Goal: Use online tool/utility: Utilize a website feature to perform a specific function

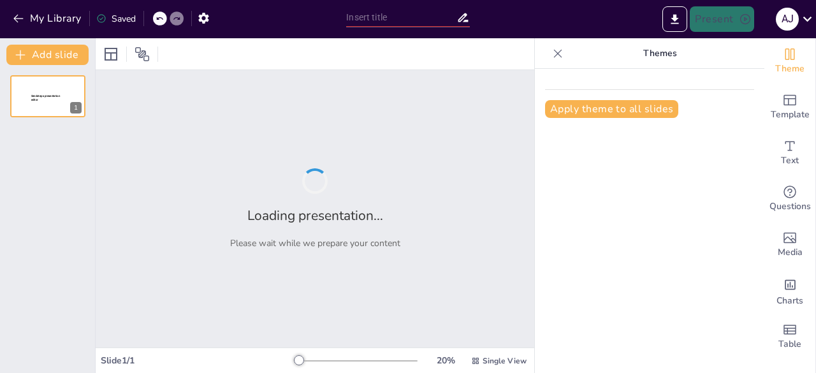
type input "Imported Program_Stakeholder_PLN_EPI_Visual.pptx"
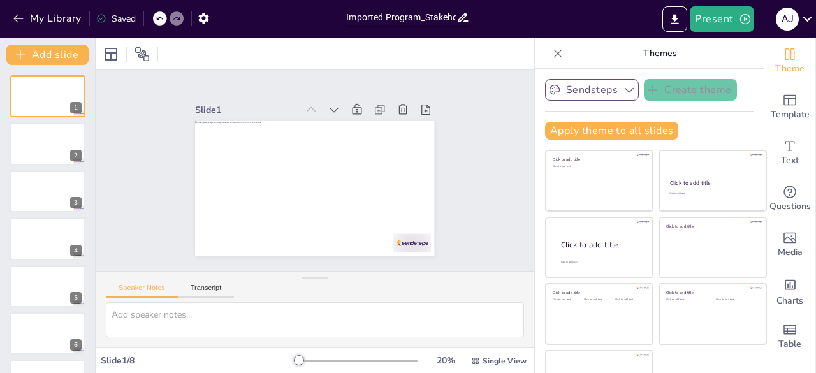
click at [593, 91] on button "Sendsteps" at bounding box center [592, 90] width 94 height 22
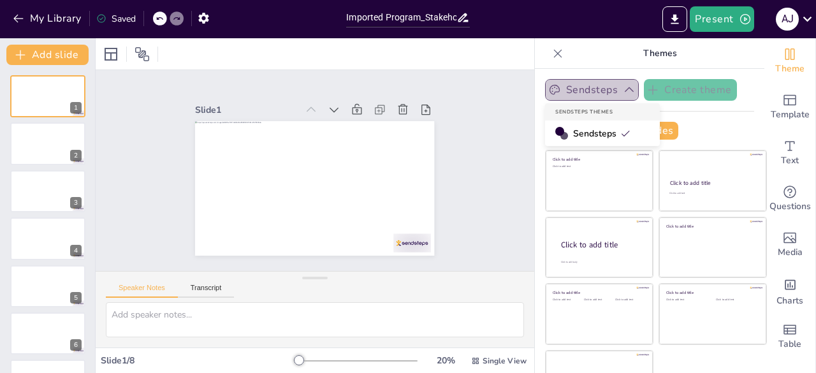
click at [593, 91] on button "Sendsteps" at bounding box center [592, 90] width 94 height 22
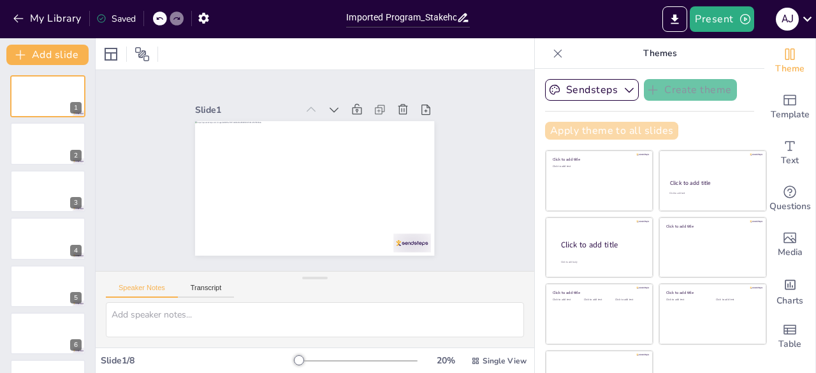
click at [590, 131] on button "Apply theme to all slides" at bounding box center [611, 131] width 133 height 18
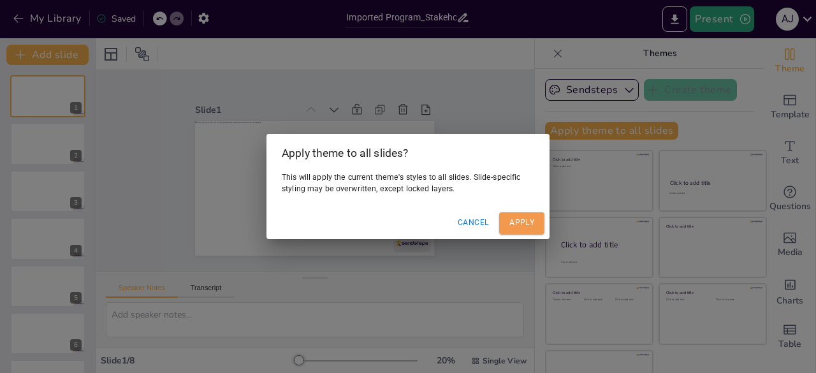
click at [518, 221] on button "Apply" at bounding box center [521, 222] width 45 height 21
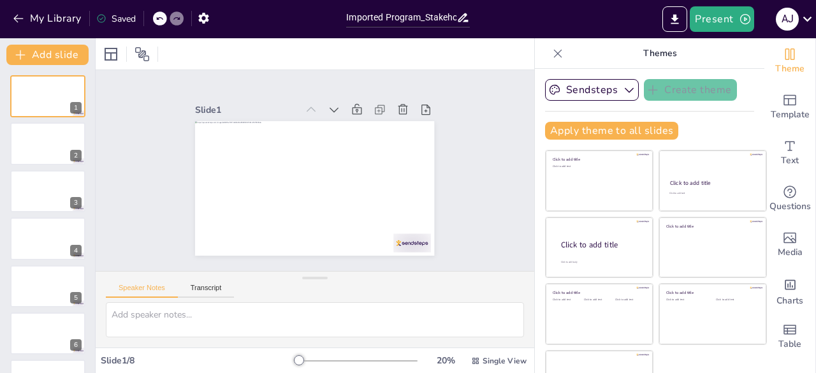
click at [627, 54] on p "Themes" at bounding box center [660, 53] width 184 height 31
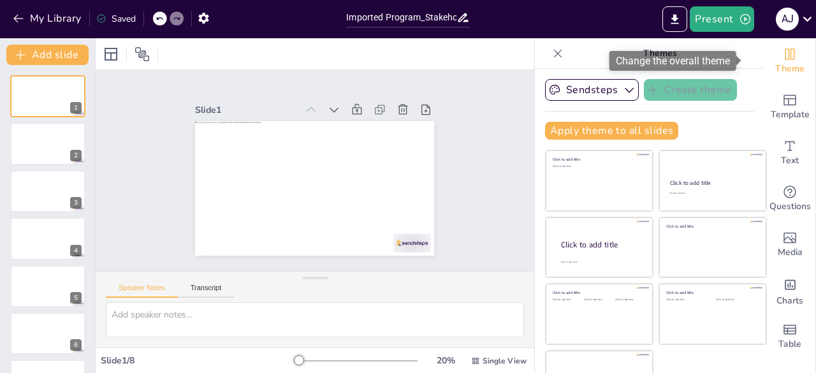
click at [782, 60] on icon "Change the overall theme" at bounding box center [789, 54] width 15 height 15
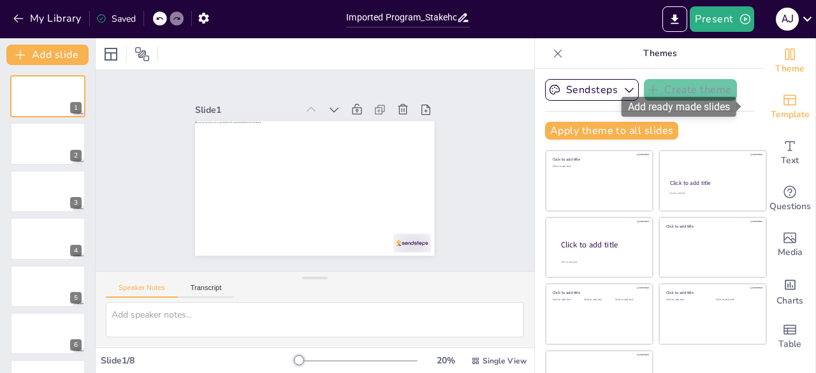
click at [777, 109] on span "Template" at bounding box center [790, 115] width 39 height 14
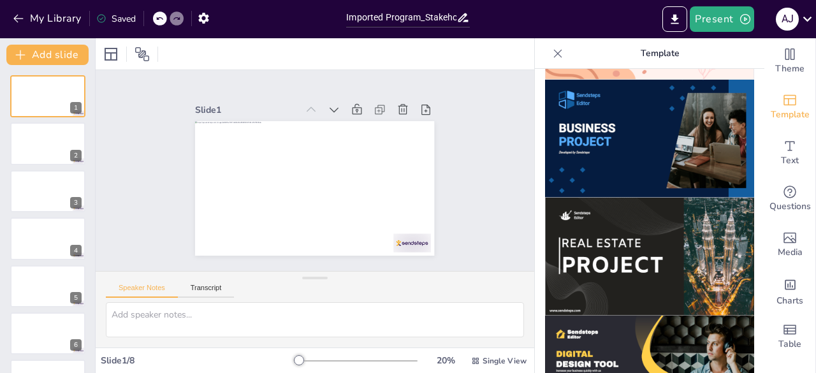
scroll to position [932, 0]
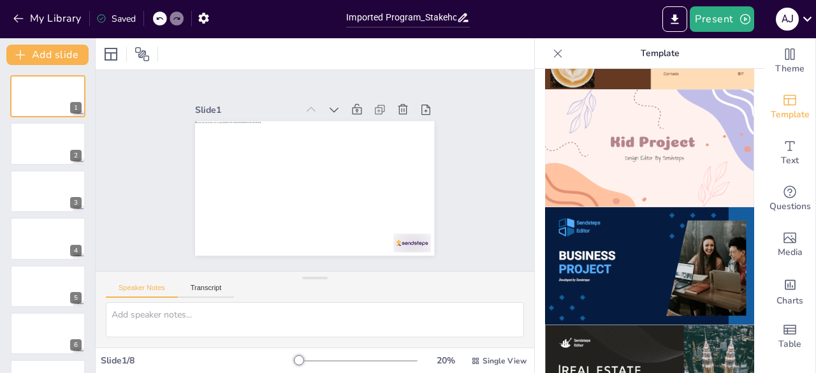
click at [608, 228] on img at bounding box center [649, 266] width 209 height 118
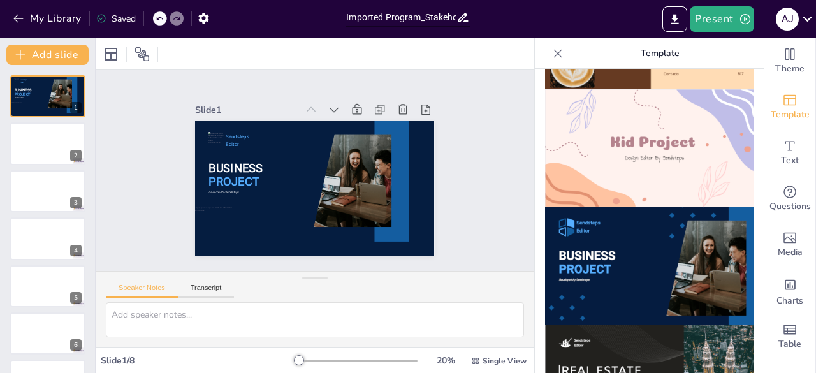
click at [646, 211] on img at bounding box center [649, 266] width 209 height 118
click at [551, 54] on icon at bounding box center [557, 53] width 13 height 13
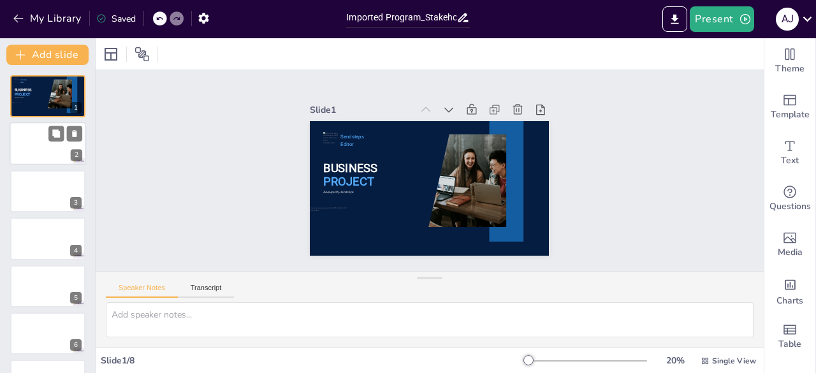
click at [46, 141] on div at bounding box center [48, 143] width 76 height 43
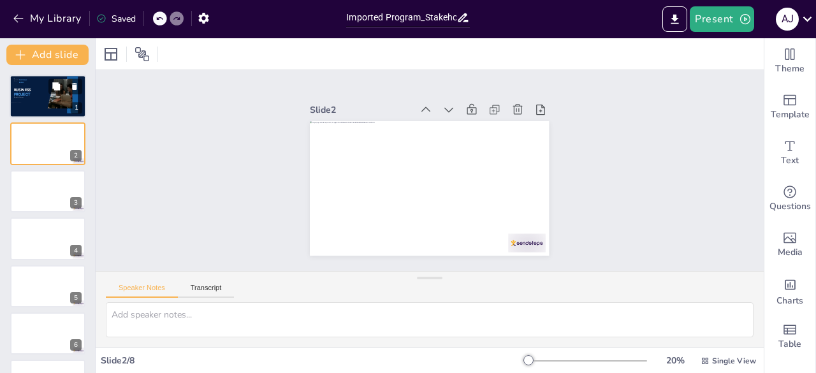
click at [42, 96] on div at bounding box center [48, 96] width 76 height 43
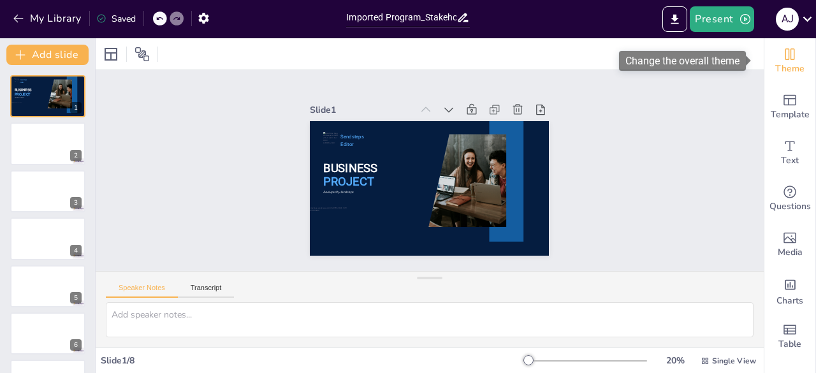
click at [775, 64] on span "Theme" at bounding box center [789, 69] width 29 height 14
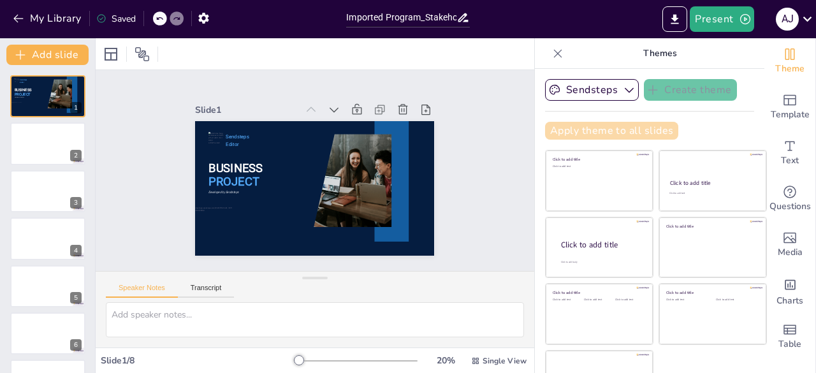
click at [572, 136] on button "Apply theme to all slides" at bounding box center [611, 131] width 133 height 18
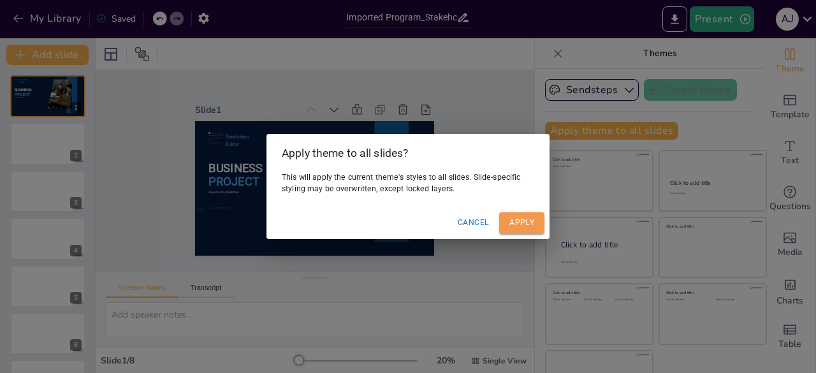
click at [515, 228] on button "Apply" at bounding box center [521, 222] width 45 height 21
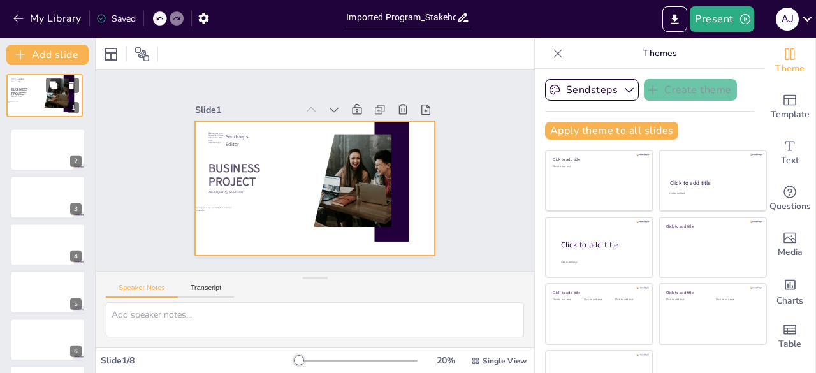
click at [37, 105] on div at bounding box center [44, 96] width 75 height 42
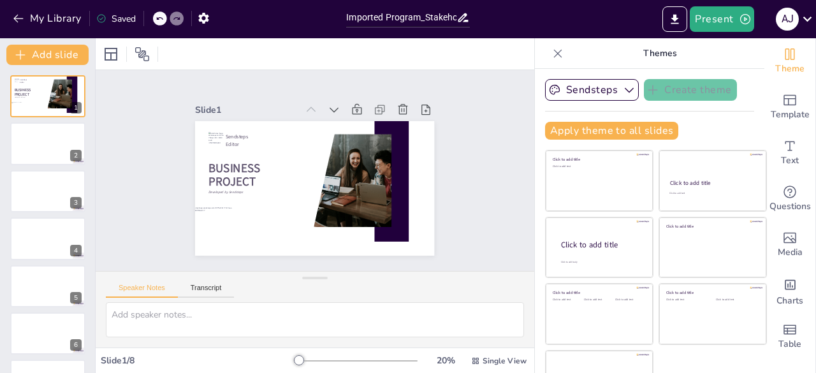
click at [160, 18] on icon at bounding box center [159, 18] width 6 height 3
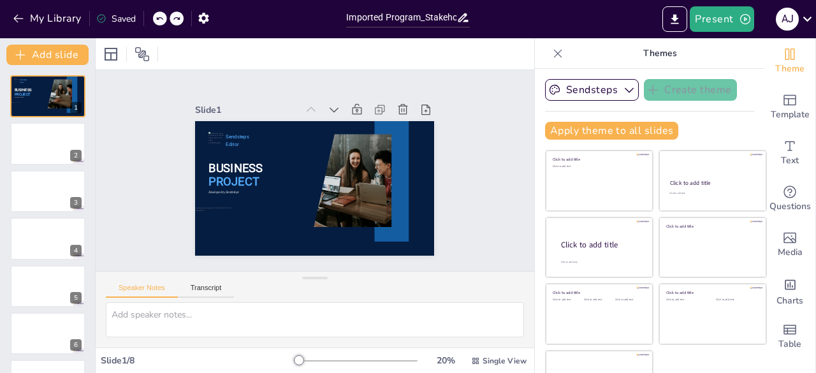
click at [160, 18] on icon at bounding box center [159, 18] width 6 height 3
click at [161, 18] on icon at bounding box center [160, 19] width 8 height 8
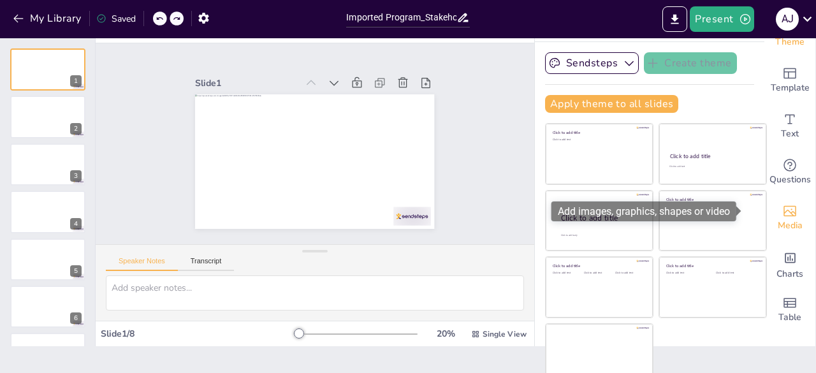
scroll to position [36, 0]
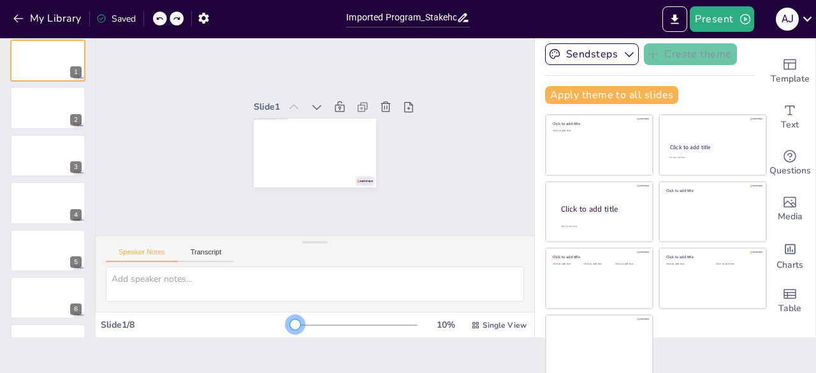
drag, startPoint x: 282, startPoint y: 324, endPoint x: 228, endPoint y: 330, distance: 55.0
click at [228, 330] on div "Slide 1 / 8 10 % Single View" at bounding box center [315, 325] width 438 height 20
click at [746, 333] on div "Click to add title Click to add text Click to add title Click to add text Click…" at bounding box center [656, 244] width 222 height 261
drag, startPoint x: 746, startPoint y: 333, endPoint x: 756, endPoint y: 330, distance: 10.9
click at [752, 331] on div "Theme Template Text Questions Media Charts Table Themes Sendsteps Create theme …" at bounding box center [675, 170] width 281 height 335
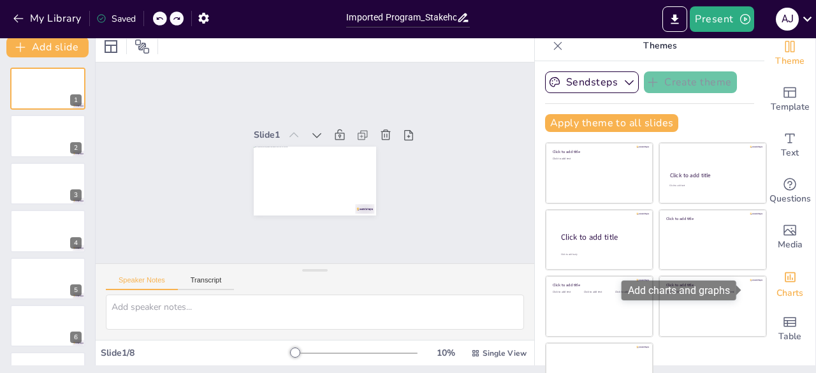
scroll to position [0, 0]
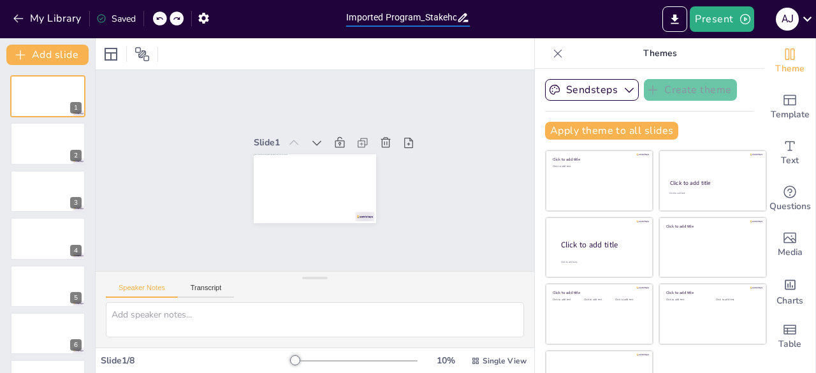
click at [398, 18] on input "Imported Program_Stakeholder_PLN_EPI_Visual.pptx" at bounding box center [401, 17] width 110 height 18
click at [465, 25] on div "Imported Program_Stakeholder_PLN_EPI_Visual.pptx" at bounding box center [407, 17] width 123 height 18
click at [595, 88] on button "Sendsteps" at bounding box center [592, 90] width 94 height 22
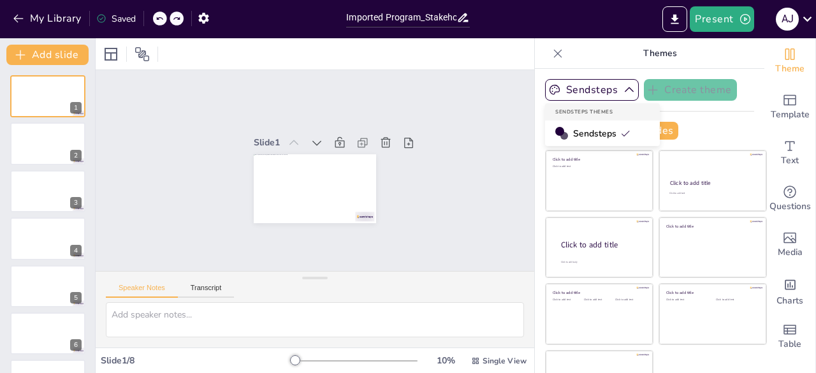
click at [584, 134] on span "Sendsteps" at bounding box center [601, 133] width 57 height 12
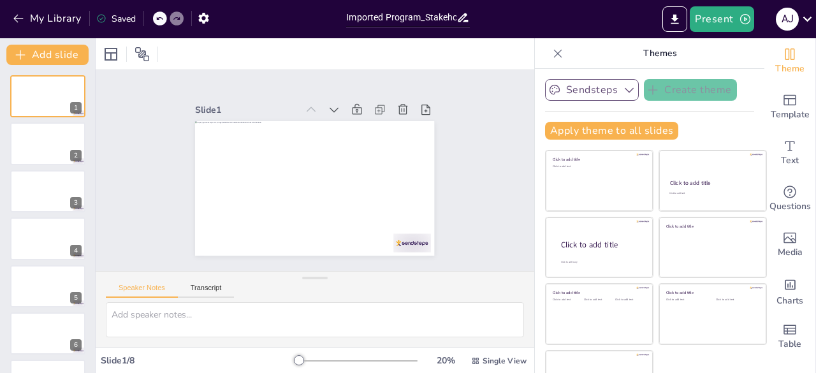
click at [623, 91] on icon "button" at bounding box center [629, 89] width 13 height 13
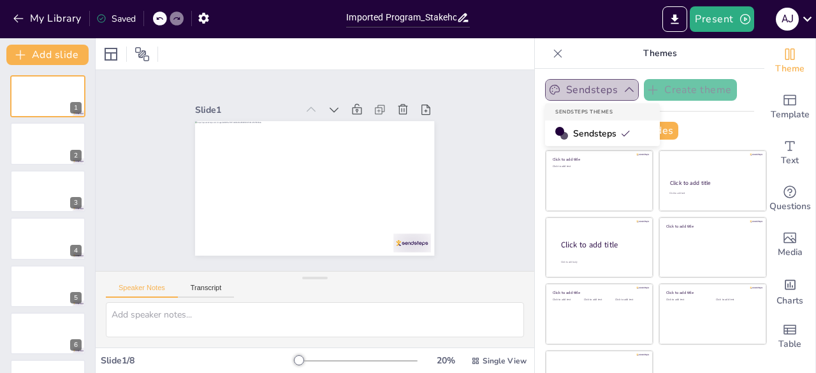
click at [623, 91] on icon "button" at bounding box center [629, 89] width 13 height 13
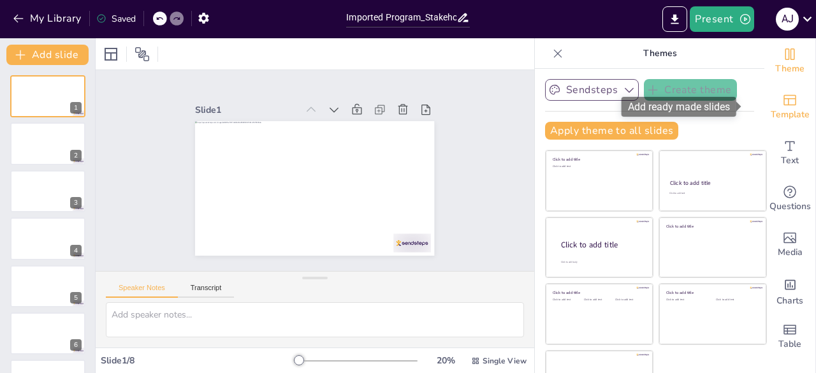
click at [772, 108] on span "Template" at bounding box center [790, 115] width 39 height 14
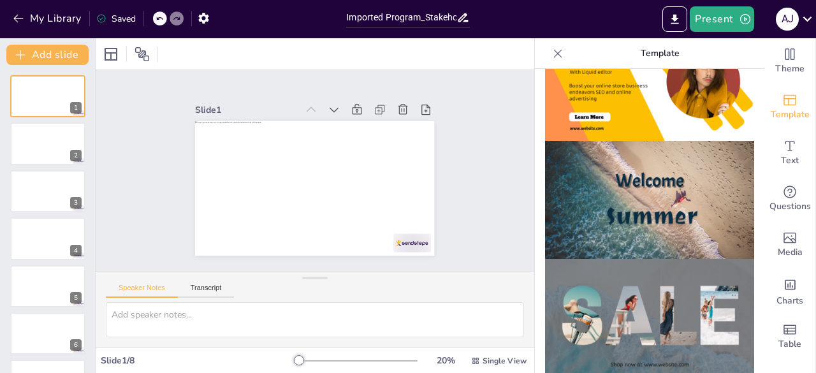
scroll to position [446, 0]
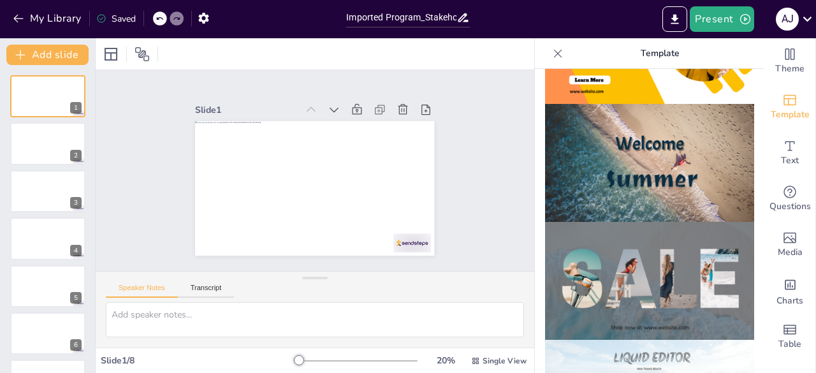
click at [624, 174] on img at bounding box center [649, 163] width 209 height 118
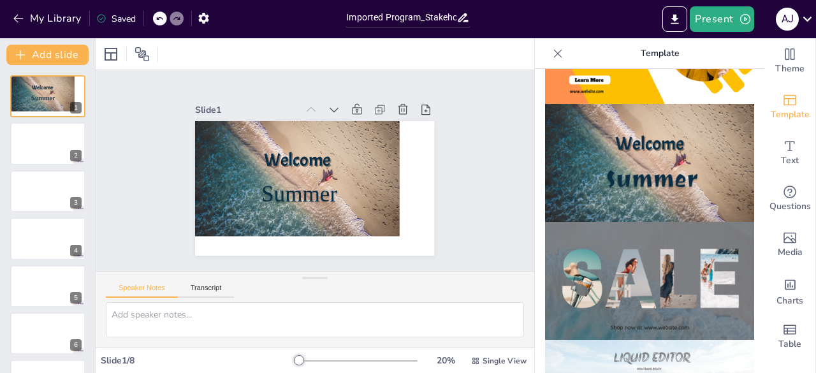
click at [630, 232] on img at bounding box center [649, 281] width 209 height 118
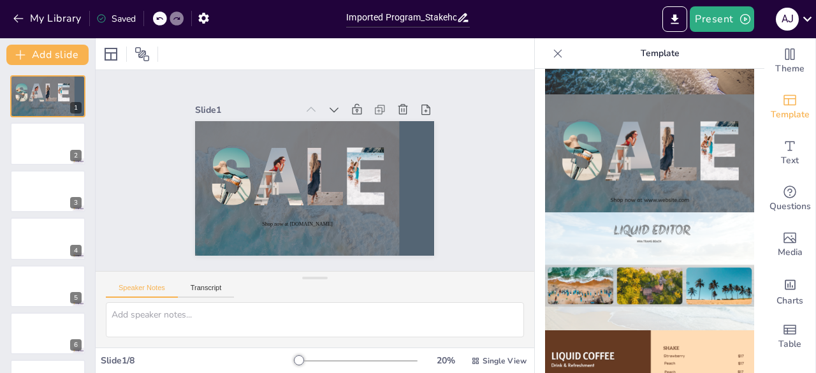
click at [630, 232] on img at bounding box center [649, 271] width 209 height 118
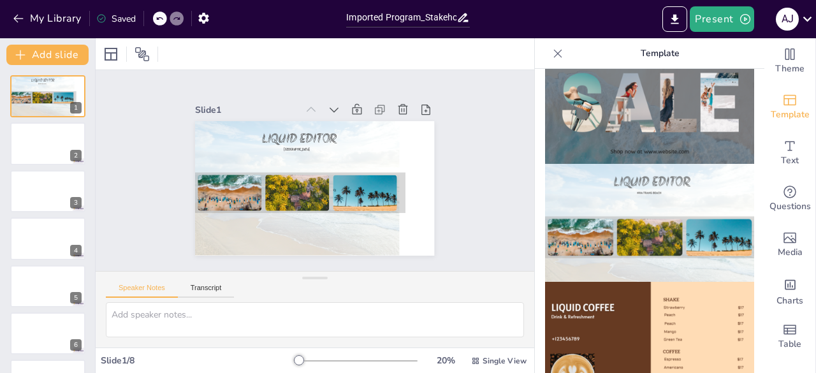
scroll to position [701, 0]
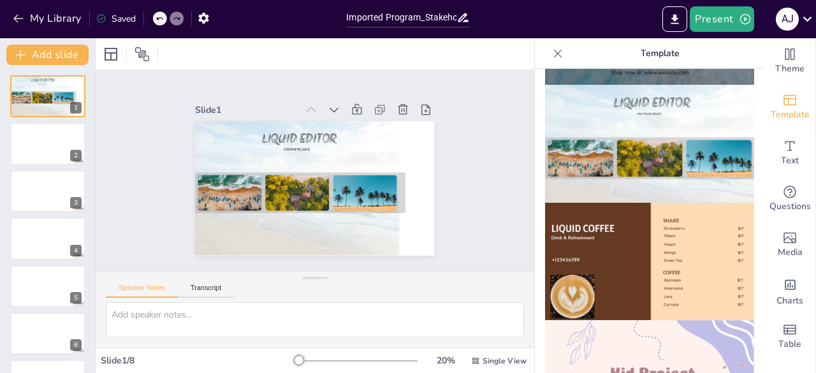
click at [627, 234] on img at bounding box center [649, 262] width 209 height 118
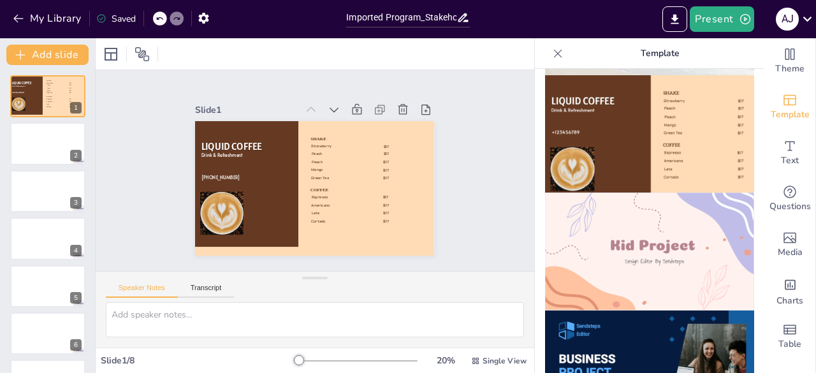
click at [627, 235] on img at bounding box center [649, 251] width 209 height 118
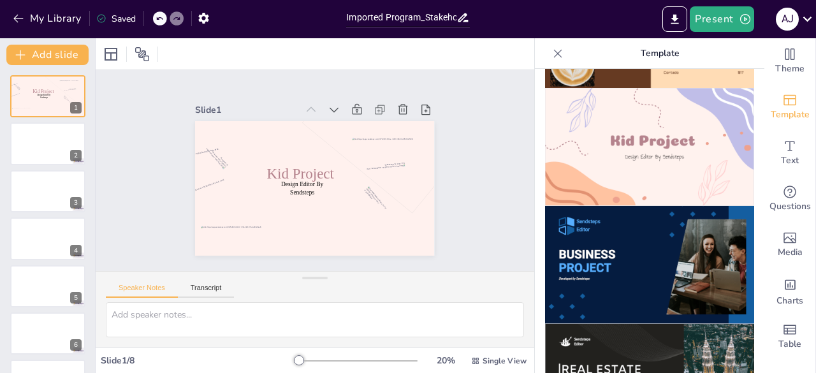
scroll to position [956, 0]
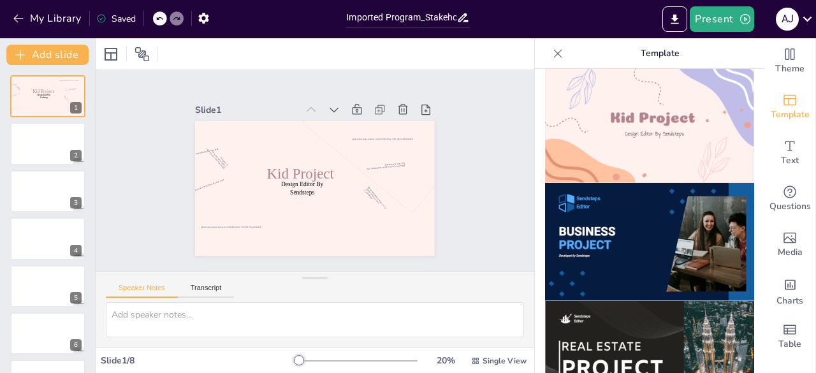
click at [625, 238] on img at bounding box center [649, 242] width 209 height 118
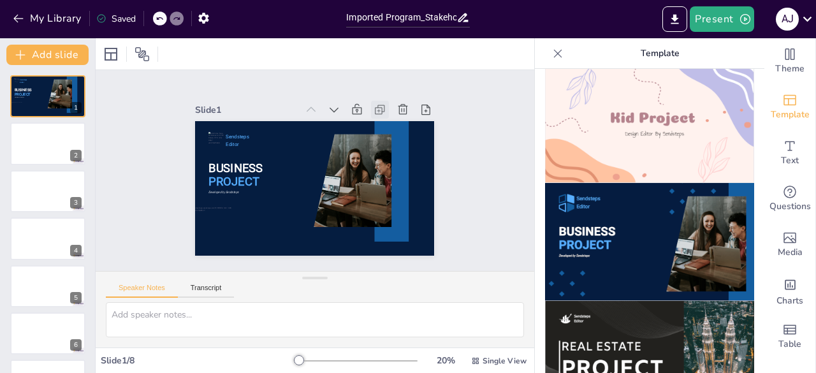
click at [379, 110] on icon at bounding box center [386, 117] width 14 height 14
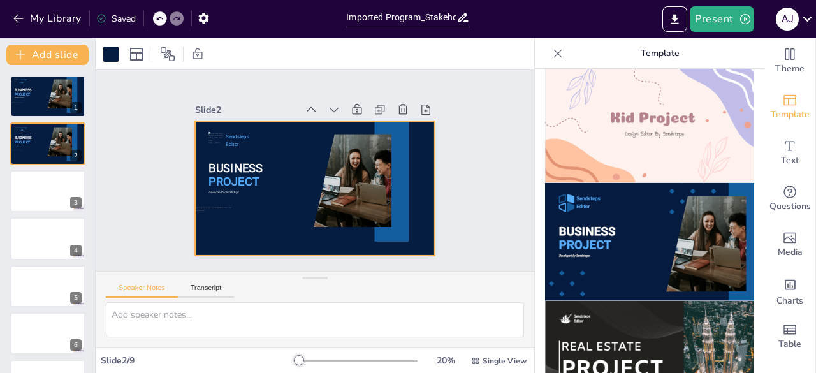
click at [373, 106] on icon at bounding box center [379, 109] width 13 height 13
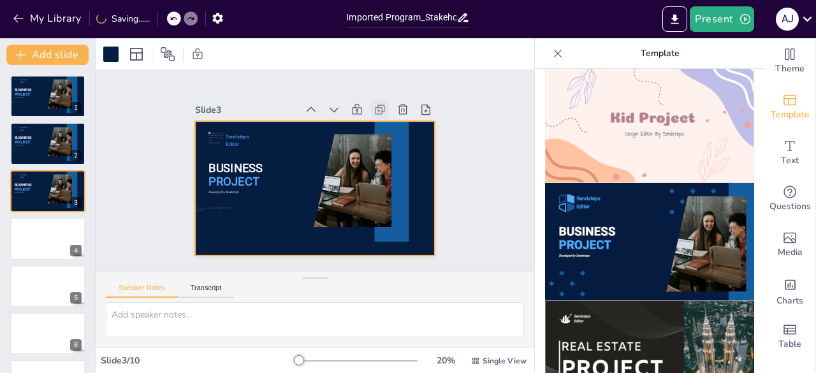
click at [384, 112] on icon at bounding box center [387, 115] width 7 height 7
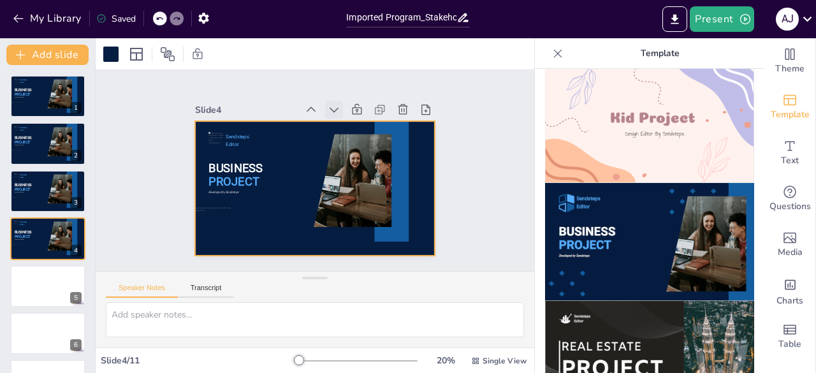
click at [333, 105] on icon at bounding box center [340, 112] width 14 height 14
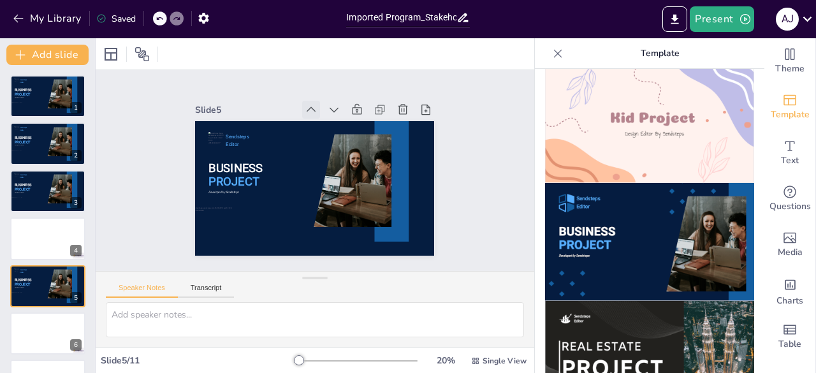
click at [313, 108] on div at bounding box center [323, 109] width 21 height 21
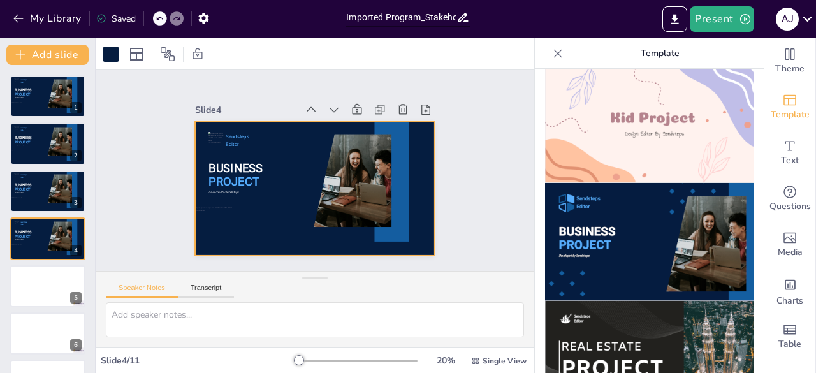
click at [157, 11] on div "My Library Saved" at bounding box center [107, 17] width 215 height 23
click at [157, 15] on icon at bounding box center [160, 19] width 8 height 8
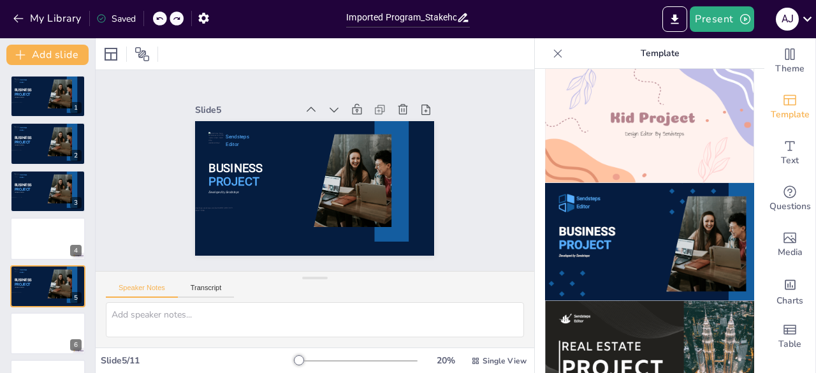
click at [157, 17] on icon at bounding box center [160, 19] width 8 height 8
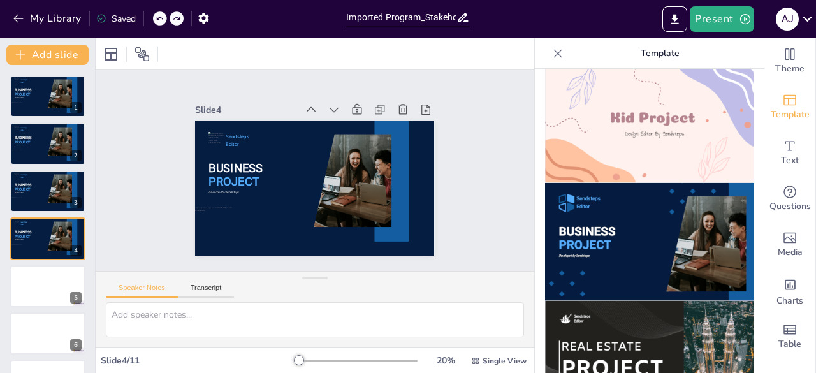
click at [157, 17] on icon at bounding box center [160, 19] width 8 height 8
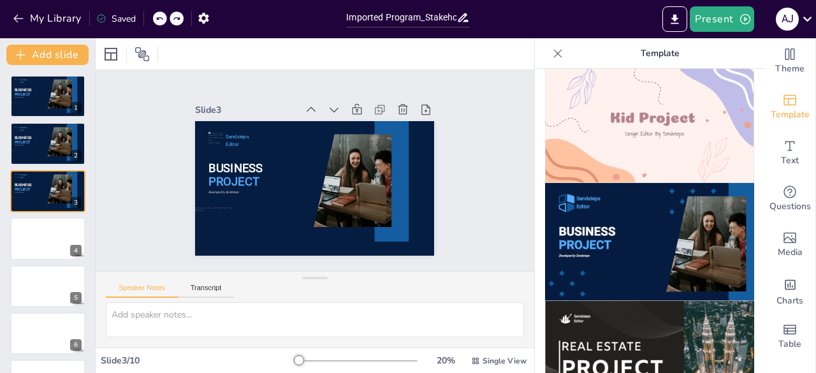
click at [157, 17] on icon at bounding box center [160, 19] width 8 height 8
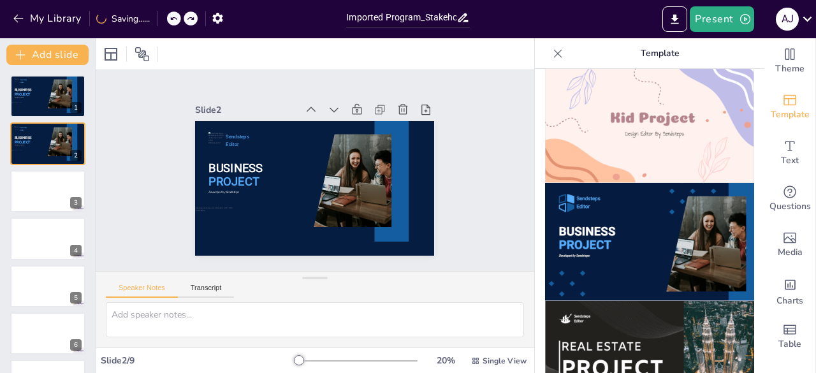
click at [157, 17] on div "My Library Saving......" at bounding box center [114, 17] width 229 height 23
click at [159, 18] on icon at bounding box center [160, 19] width 8 height 8
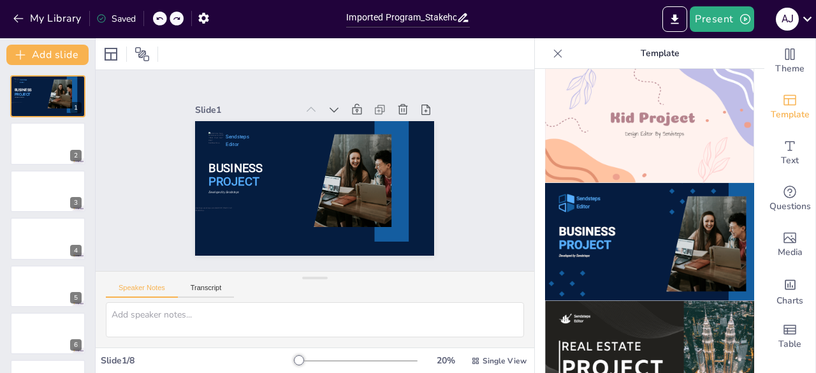
click at [159, 18] on icon at bounding box center [160, 19] width 8 height 8
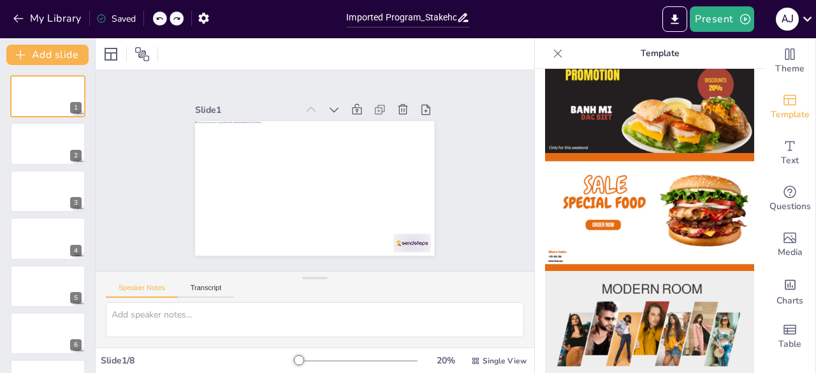
scroll to position [0, 0]
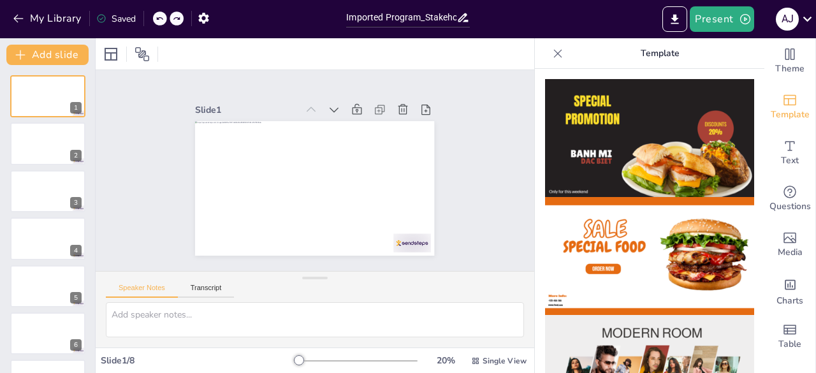
click at [551, 59] on icon at bounding box center [557, 53] width 13 height 13
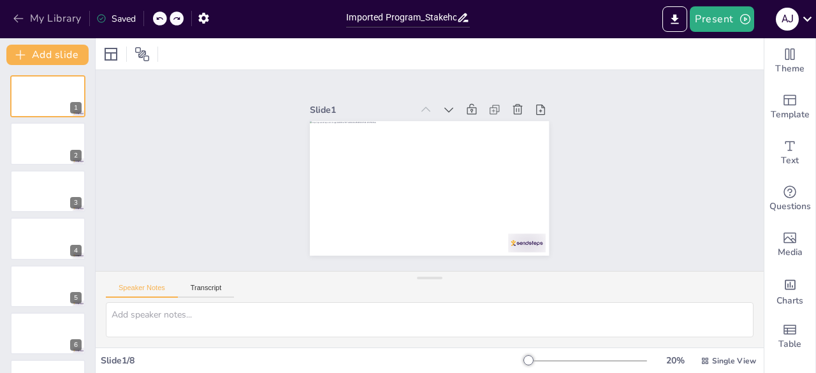
click at [27, 16] on button "My Library" at bounding box center [48, 18] width 77 height 20
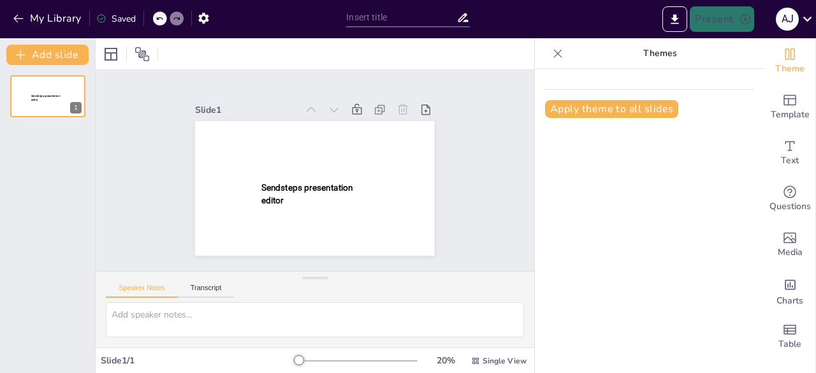
type input "New Sendsteps"
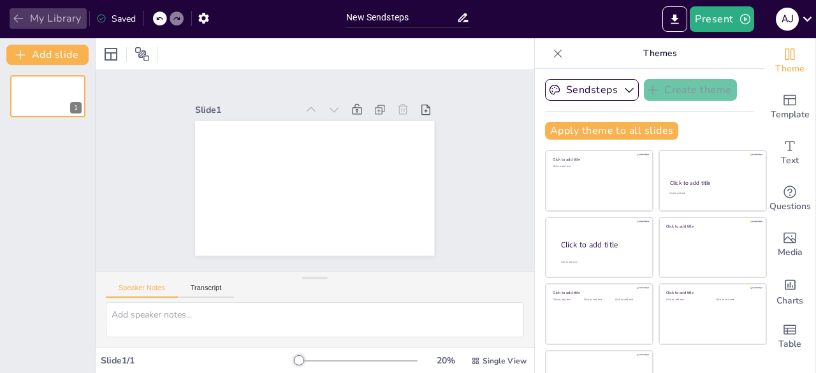
click at [13, 18] on icon "button" at bounding box center [18, 18] width 13 height 13
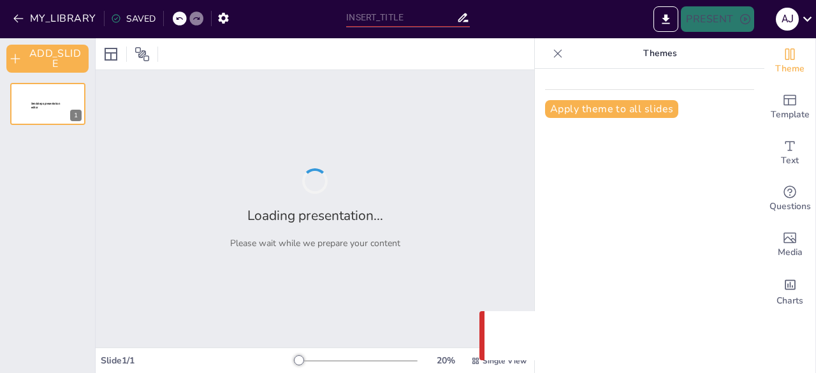
type input "Imported Program_Stakeholder_PLN_EPI_Visual.pptx"
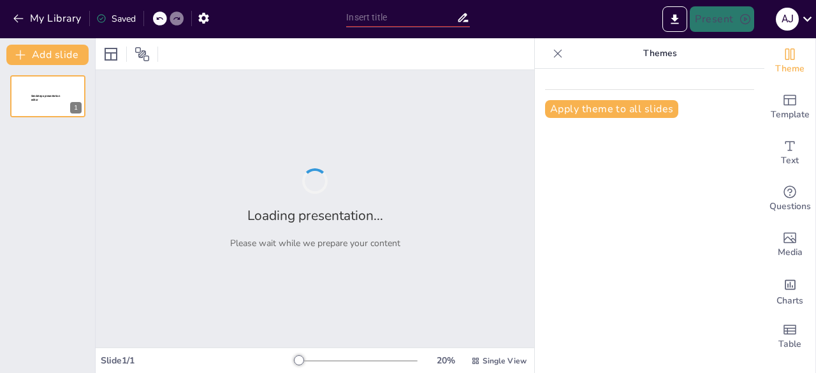
type input "Strategi Utama PLN EPI: Membangun Sinergi Melalui Engagement Proaktif"
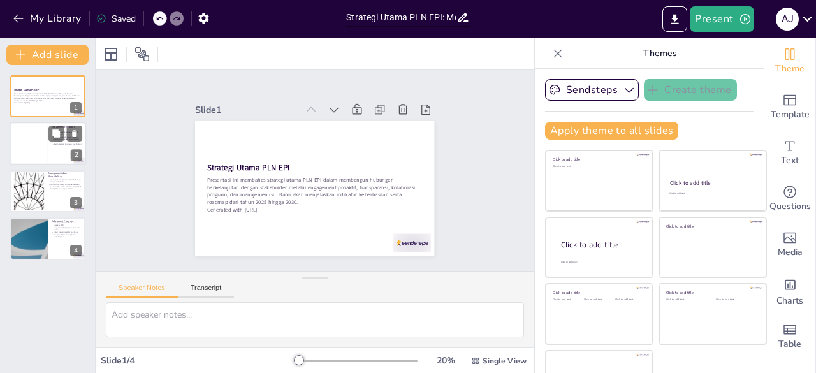
click at [22, 144] on div at bounding box center [29, 143] width 38 height 43
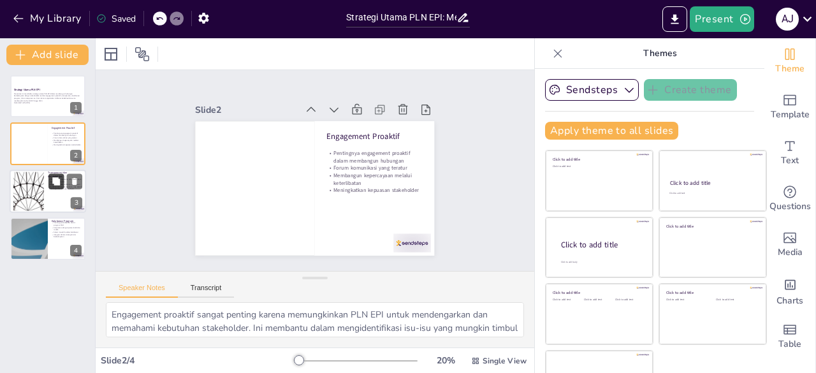
click at [48, 184] on button at bounding box center [55, 180] width 15 height 15
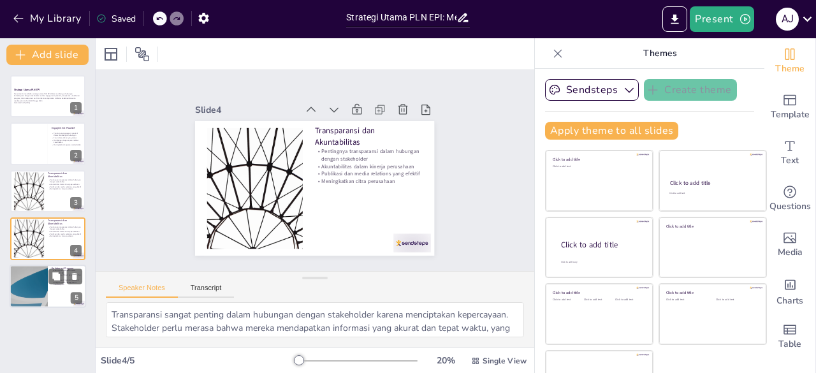
click at [46, 282] on div at bounding box center [28, 286] width 76 height 43
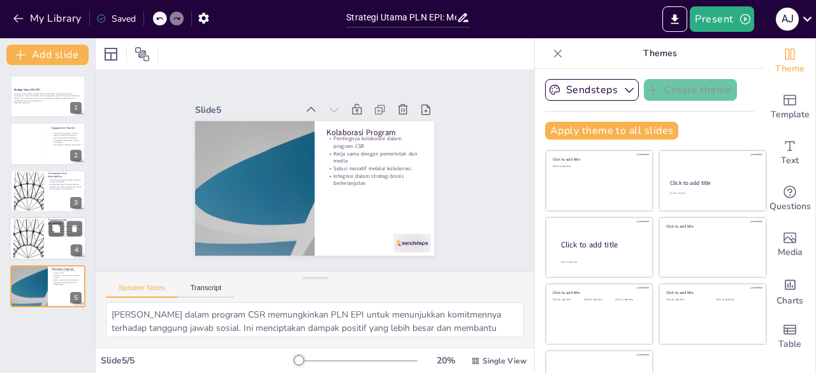
click at [64, 244] on div at bounding box center [48, 238] width 76 height 43
type textarea "Transparansi sangat penting dalam hubungan dengan stakeholder karena menciptaka…"
